Goal: Task Accomplishment & Management: Complete application form

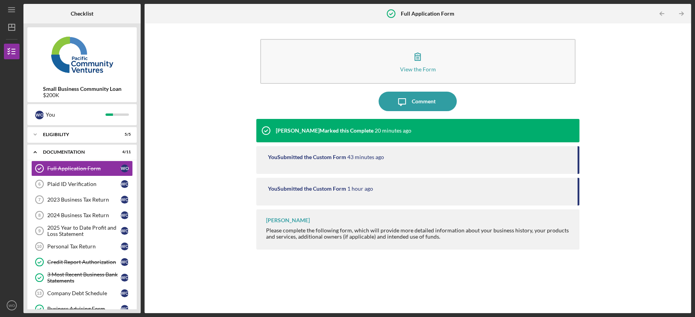
click at [196, 127] on div "View the Form Form Icon/Message Comment [PERSON_NAME] Marked this Complete 20 m…" at bounding box center [417, 168] width 538 height 282
click at [141, 112] on div "Checklist Small Business Community Loan $200K W O You Icon/Expander Eligibility…" at bounding box center [356, 159] width 667 height 310
click at [693, 43] on div "Icon/Menu Full Application Form Full Application Form Checklist Small Business …" at bounding box center [347, 158] width 695 height 317
click at [132, 167] on div "W O" at bounding box center [127, 169] width 12 height 8
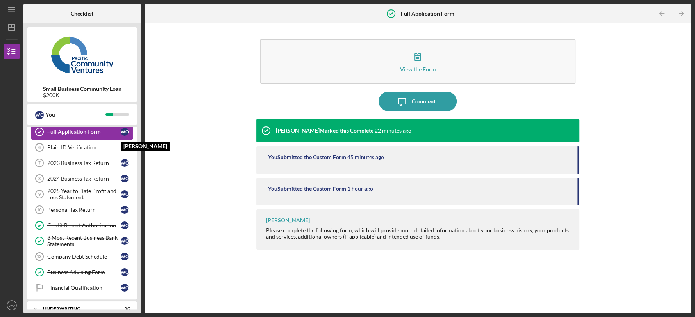
scroll to position [34, 0]
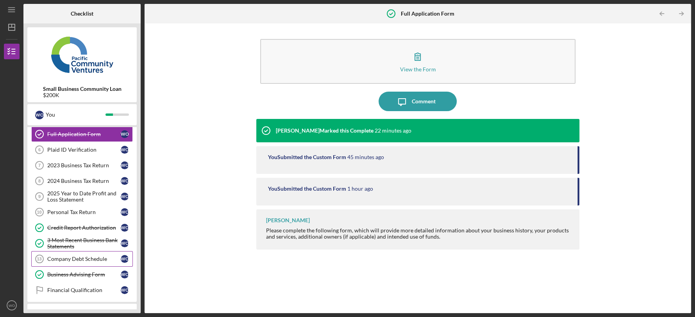
click at [95, 260] on div "Company Debt Schedule" at bounding box center [83, 259] width 73 height 6
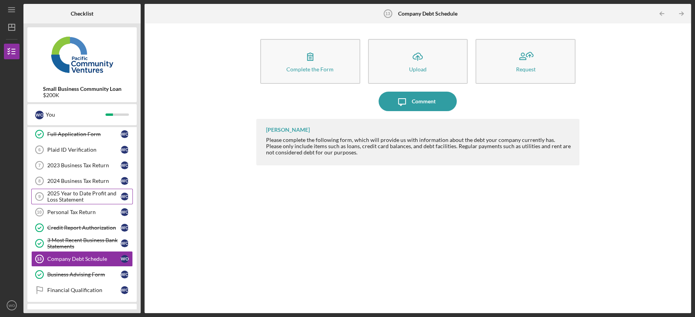
click at [68, 196] on div "2025 Year to Date Profit and Loss Statement" at bounding box center [83, 197] width 73 height 12
